Goal: Answer question/provide support

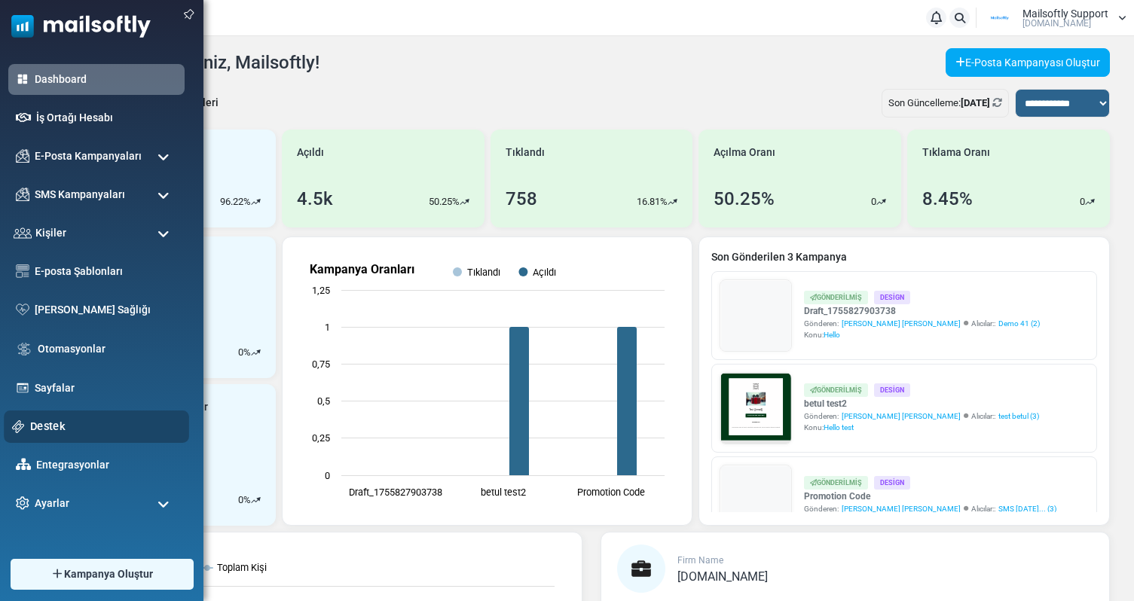
click at [45, 427] on link "Destek" at bounding box center [105, 426] width 151 height 17
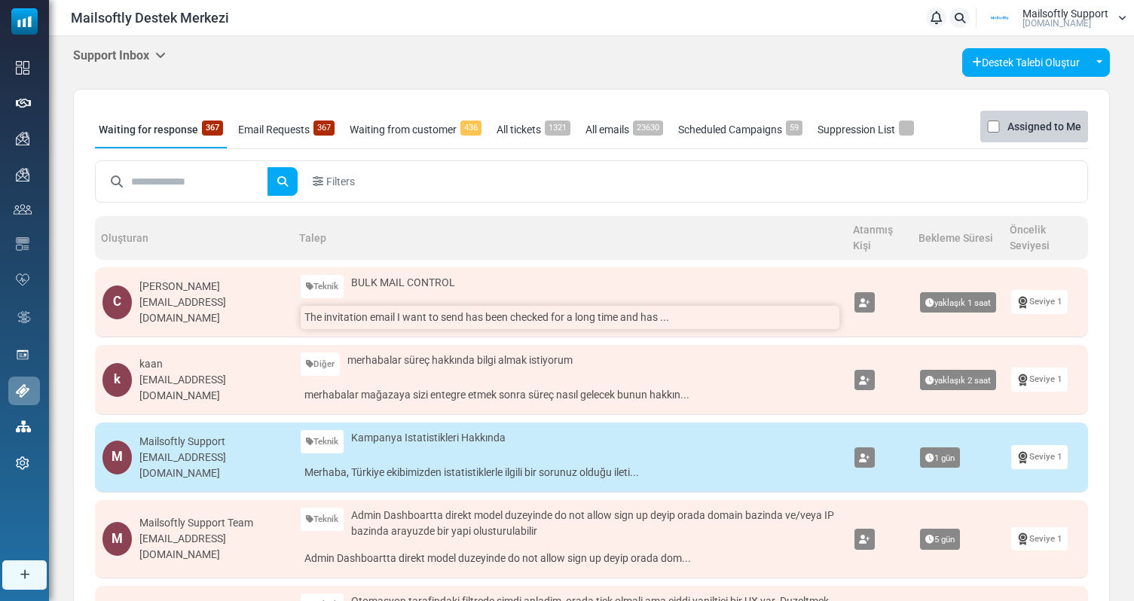
click at [396, 323] on link "The invitation email I want to send has been checked for a long time and has ..." at bounding box center [570, 317] width 538 height 23
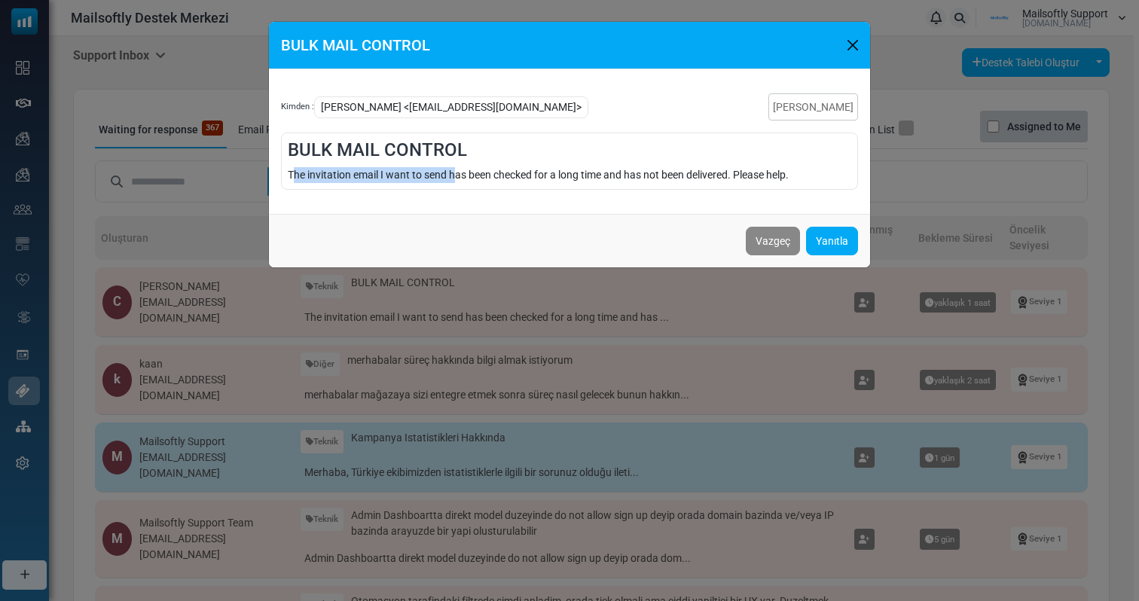
drag, startPoint x: 296, startPoint y: 169, endPoint x: 463, endPoint y: 172, distance: 166.6
click at [462, 172] on div "The invitation email I want to send has been checked for a long time and has no…" at bounding box center [570, 175] width 564 height 16
click at [463, 172] on div "The invitation email I want to send has been checked for a long time and has no…" at bounding box center [570, 175] width 564 height 16
drag, startPoint x: 378, startPoint y: 172, endPoint x: 549, endPoint y: 172, distance: 170.3
click at [549, 172] on div "The invitation email I want to send has been checked for a long time and has no…" at bounding box center [570, 175] width 564 height 16
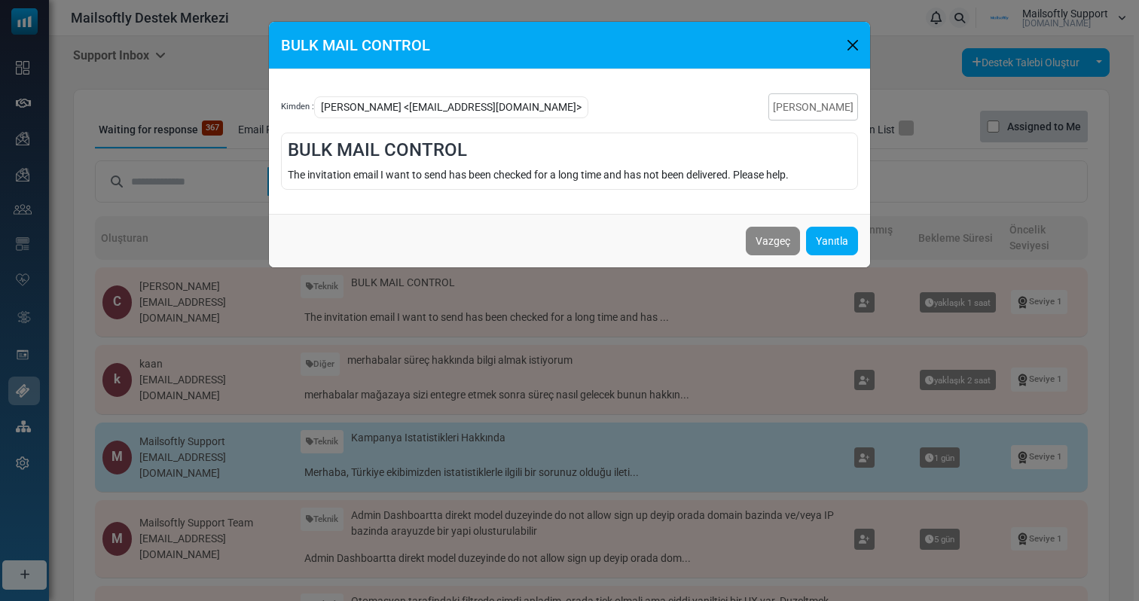
click at [549, 172] on div "The invitation email I want to send has been checked for a long time and has no…" at bounding box center [570, 175] width 564 height 16
click at [776, 241] on button "Vazgeç" at bounding box center [773, 241] width 54 height 29
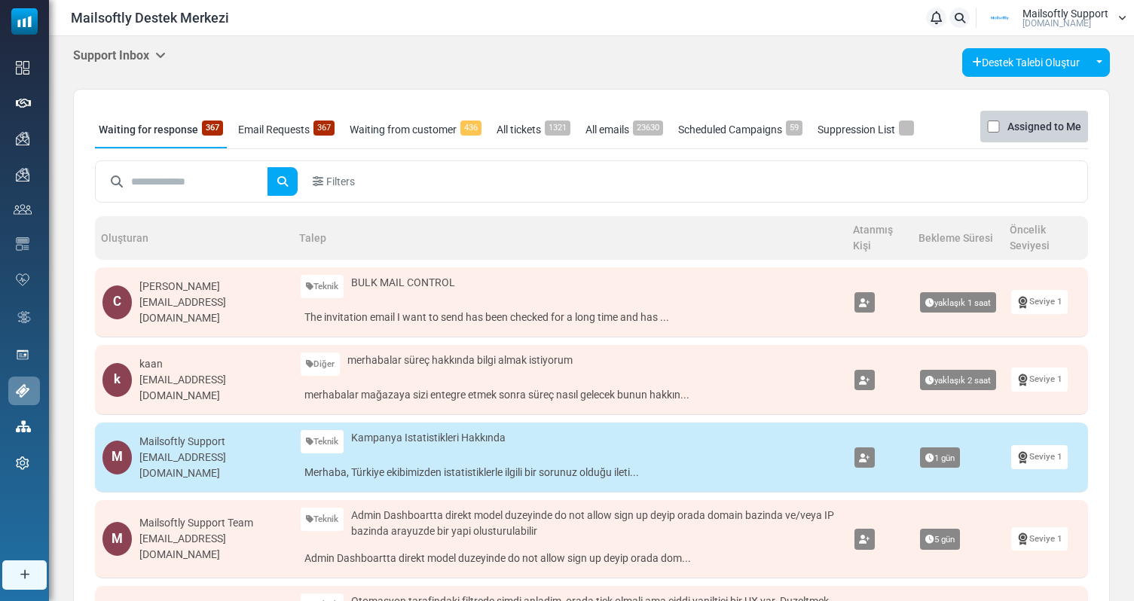
click at [148, 57] on h5 "Support Inbox" at bounding box center [119, 55] width 93 height 14
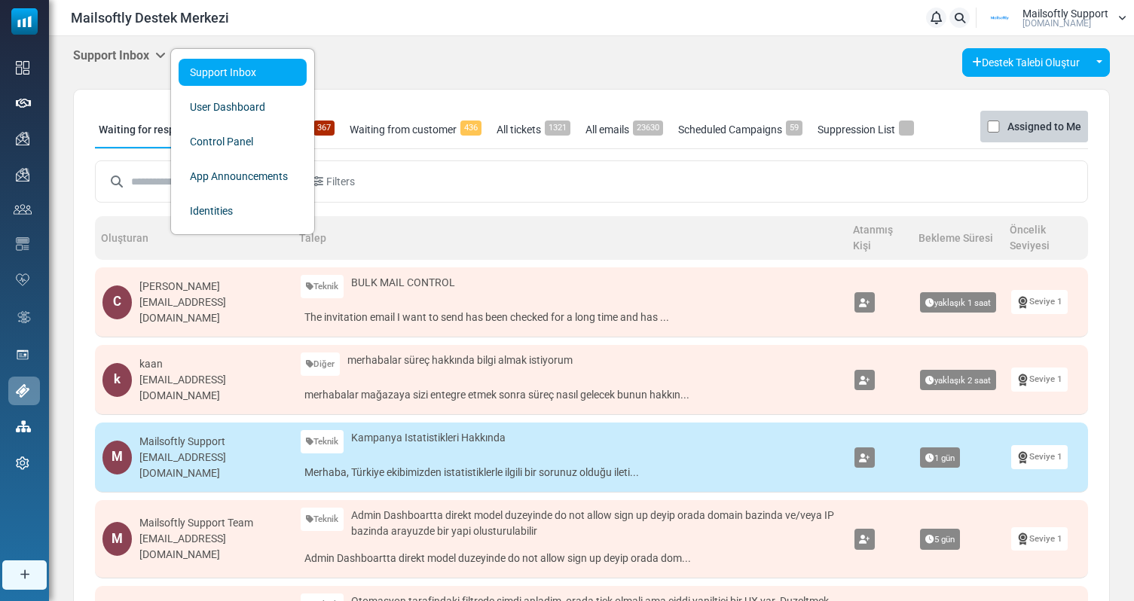
click at [433, 170] on div "Filters" at bounding box center [592, 181] width 980 height 29
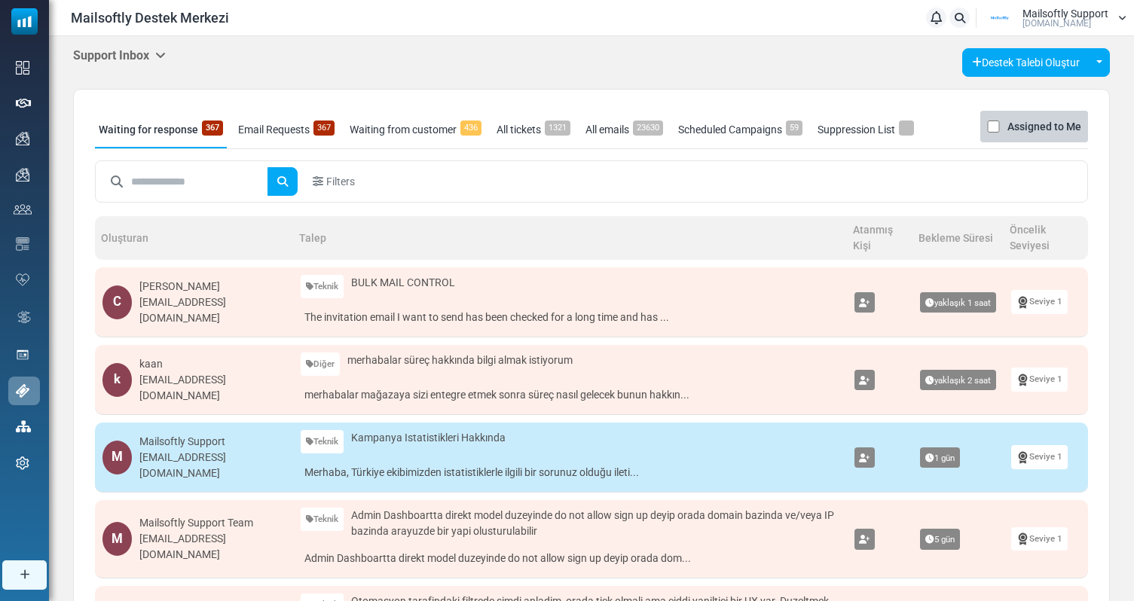
click at [287, 127] on link "Email Requests 367" at bounding box center [286, 130] width 104 height 38
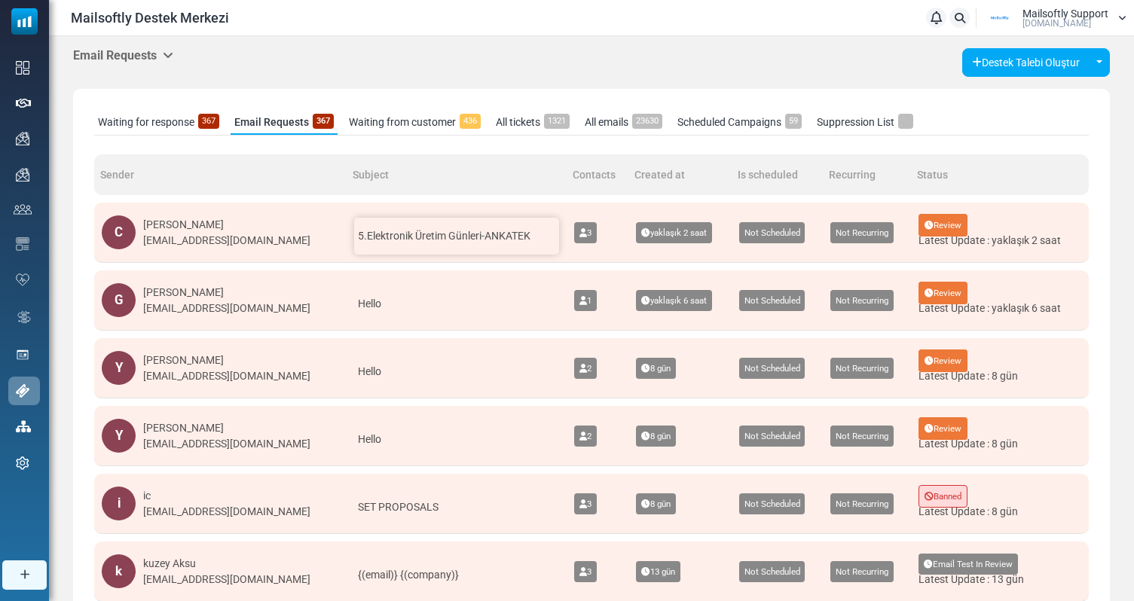
click at [462, 235] on span "5.Elektronik Üretim Günleri-ANKATEK" at bounding box center [444, 236] width 173 height 12
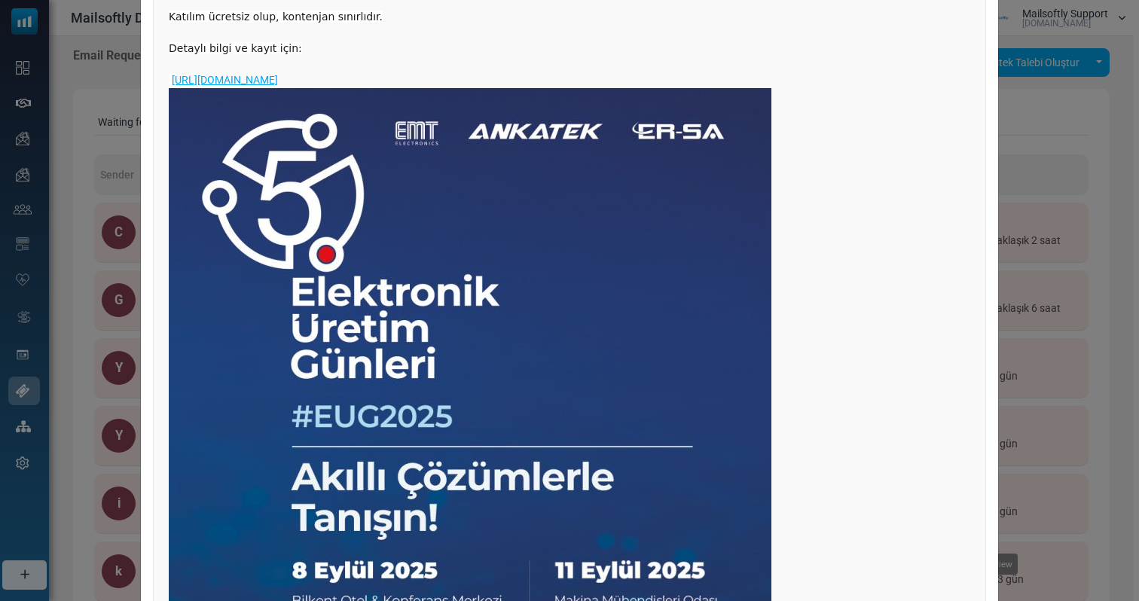
scroll to position [965, 0]
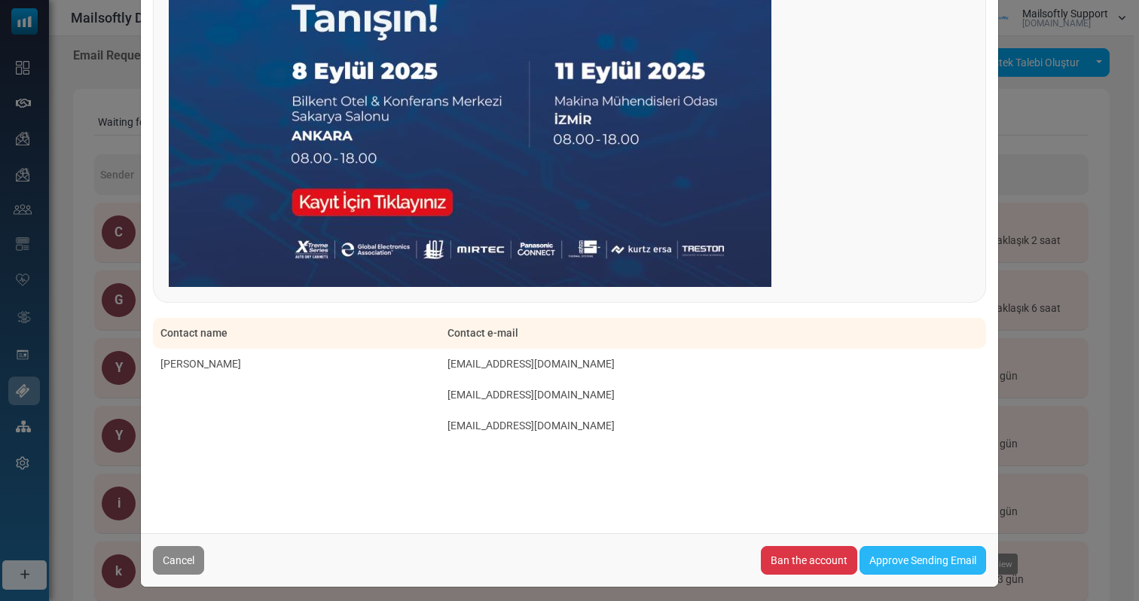
click at [939, 546] on link "Approve Sending Email" at bounding box center [923, 560] width 127 height 29
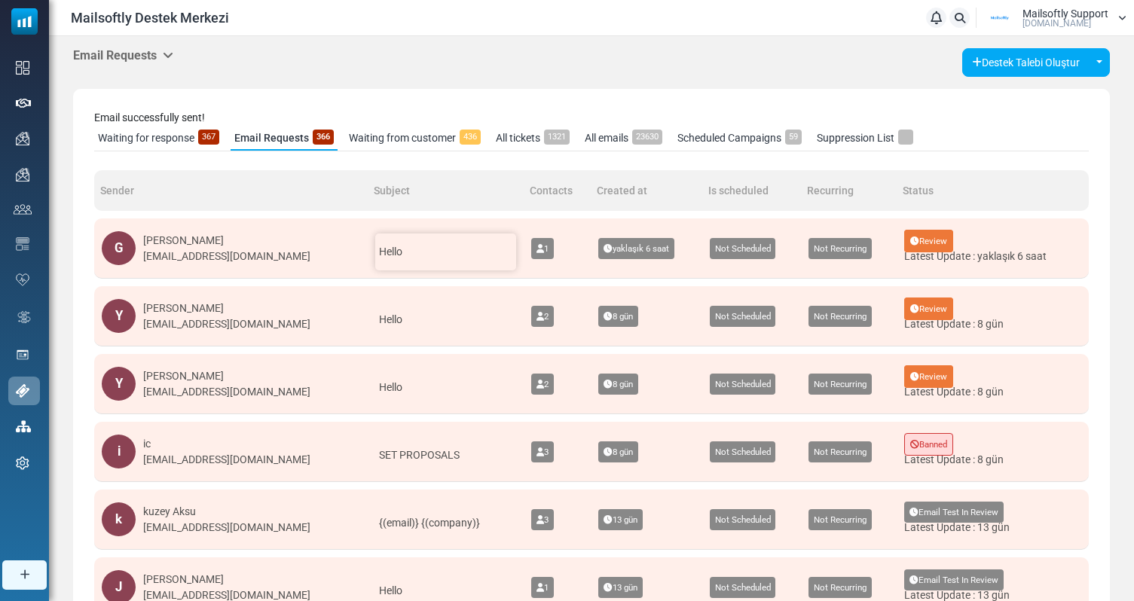
click at [393, 255] on div "Hello" at bounding box center [446, 252] width 142 height 37
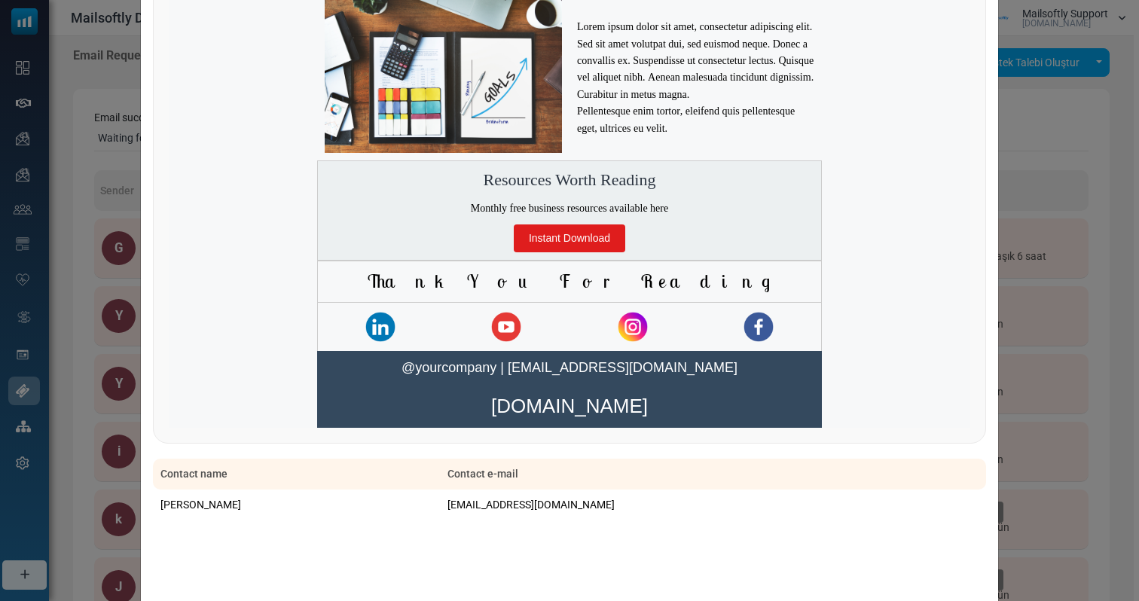
scroll to position [2597, 0]
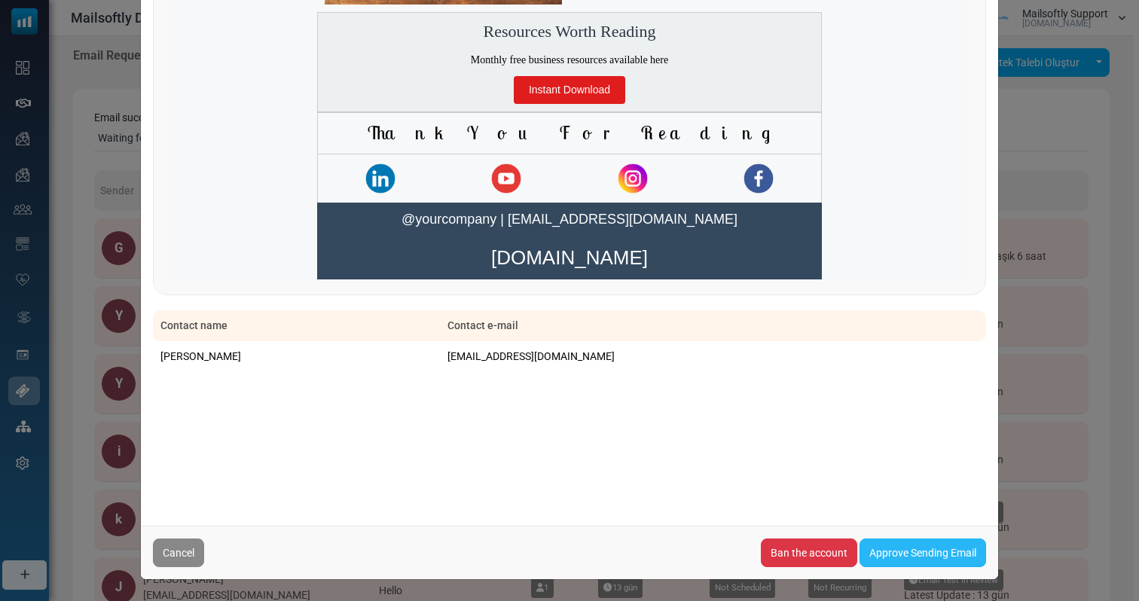
click at [918, 555] on link "Approve Sending Email" at bounding box center [923, 553] width 127 height 29
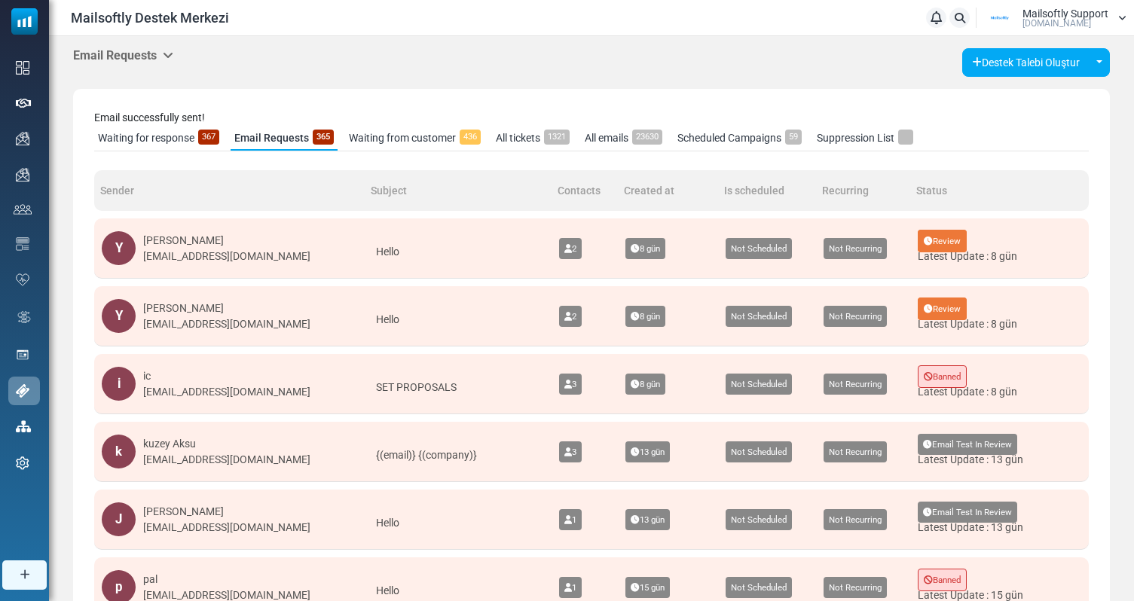
click at [145, 138] on link "Waiting for response 367" at bounding box center [158, 138] width 129 height 25
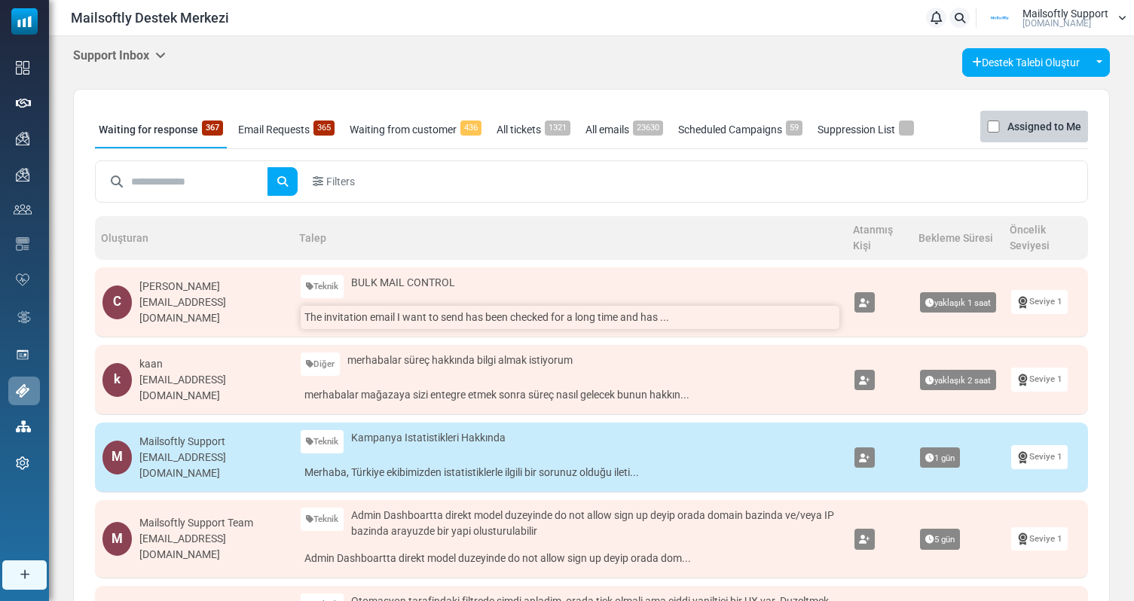
click at [448, 318] on link "The invitation email I want to send has been checked for a long time and has ..." at bounding box center [570, 317] width 538 height 23
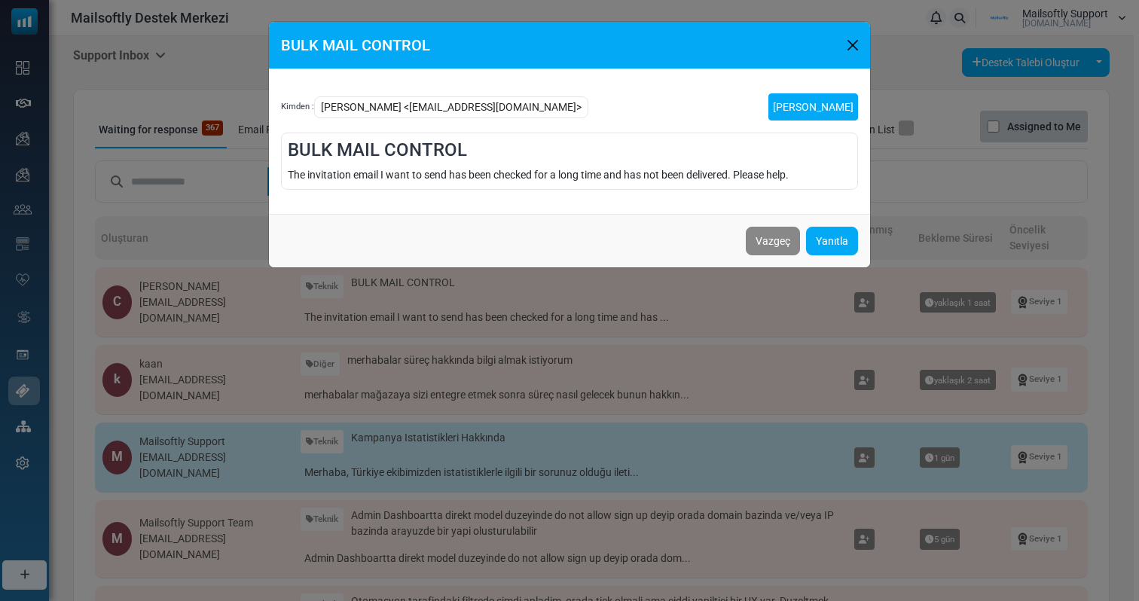
click at [822, 117] on link "Talebi Kapat" at bounding box center [814, 106] width 90 height 27
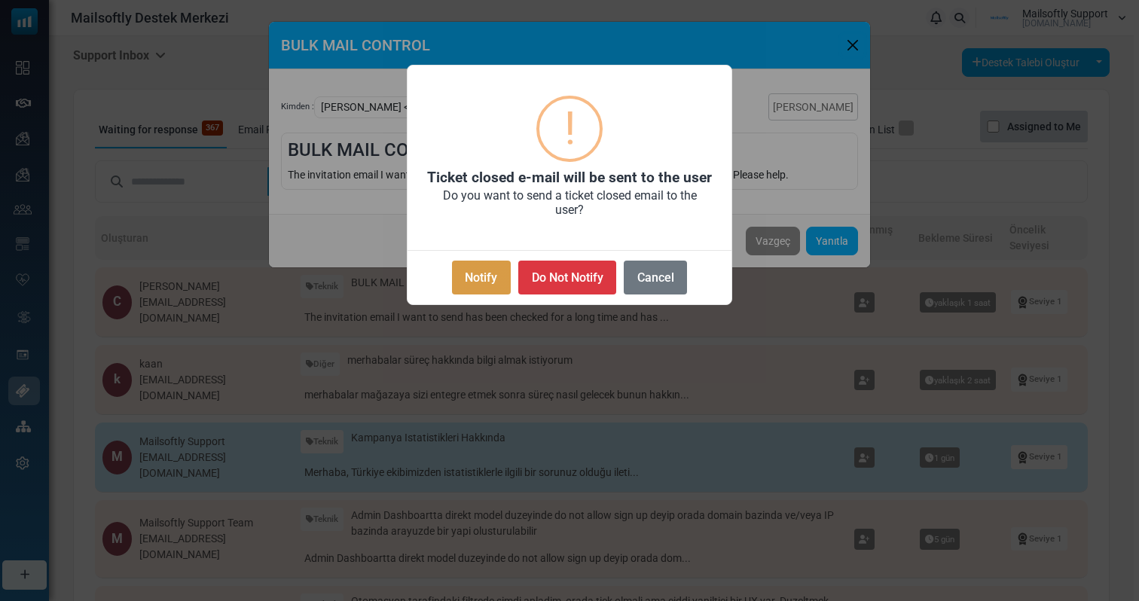
click at [483, 282] on button "Notify" at bounding box center [481, 278] width 59 height 34
